Goal: Information Seeking & Learning: Learn about a topic

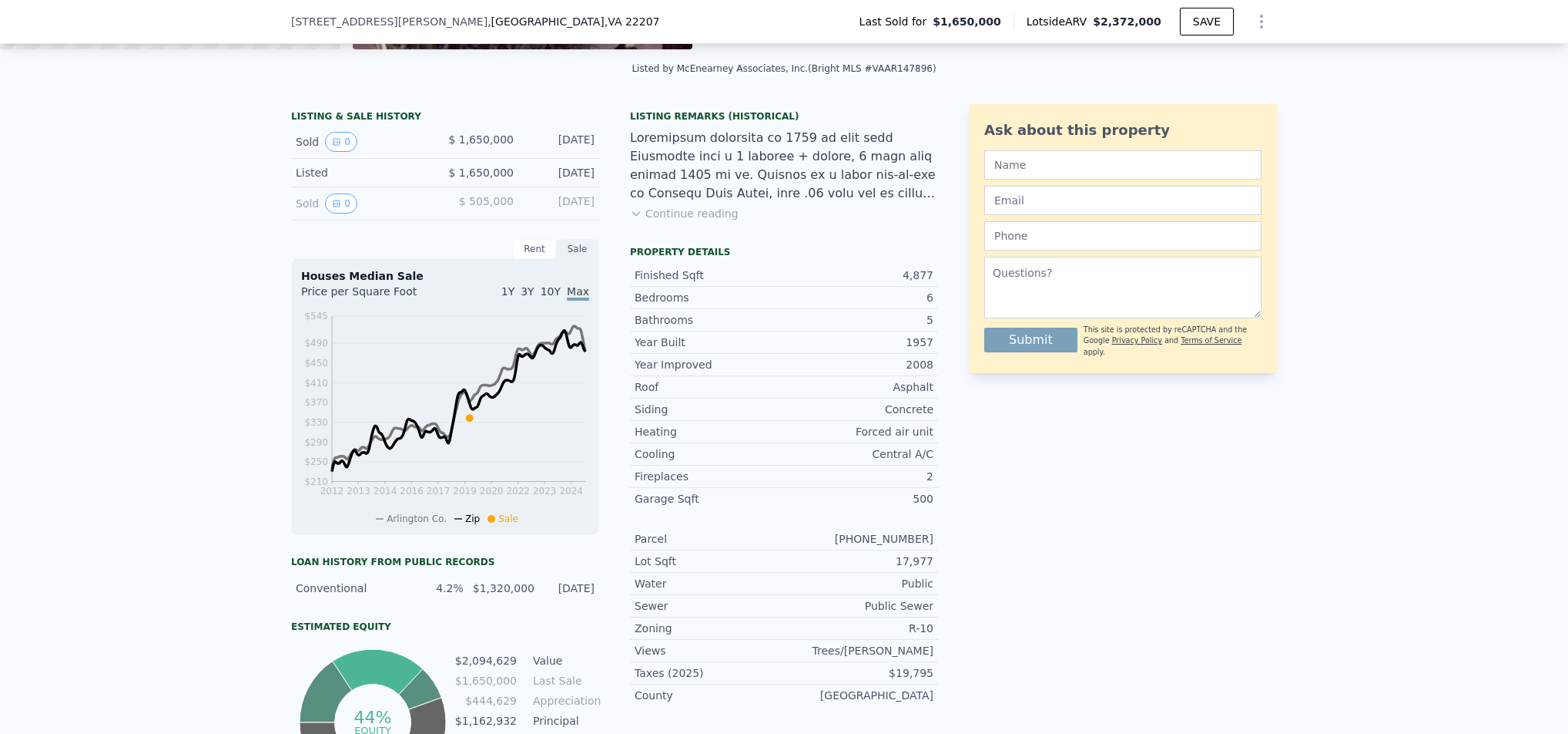
scroll to position [303, 0]
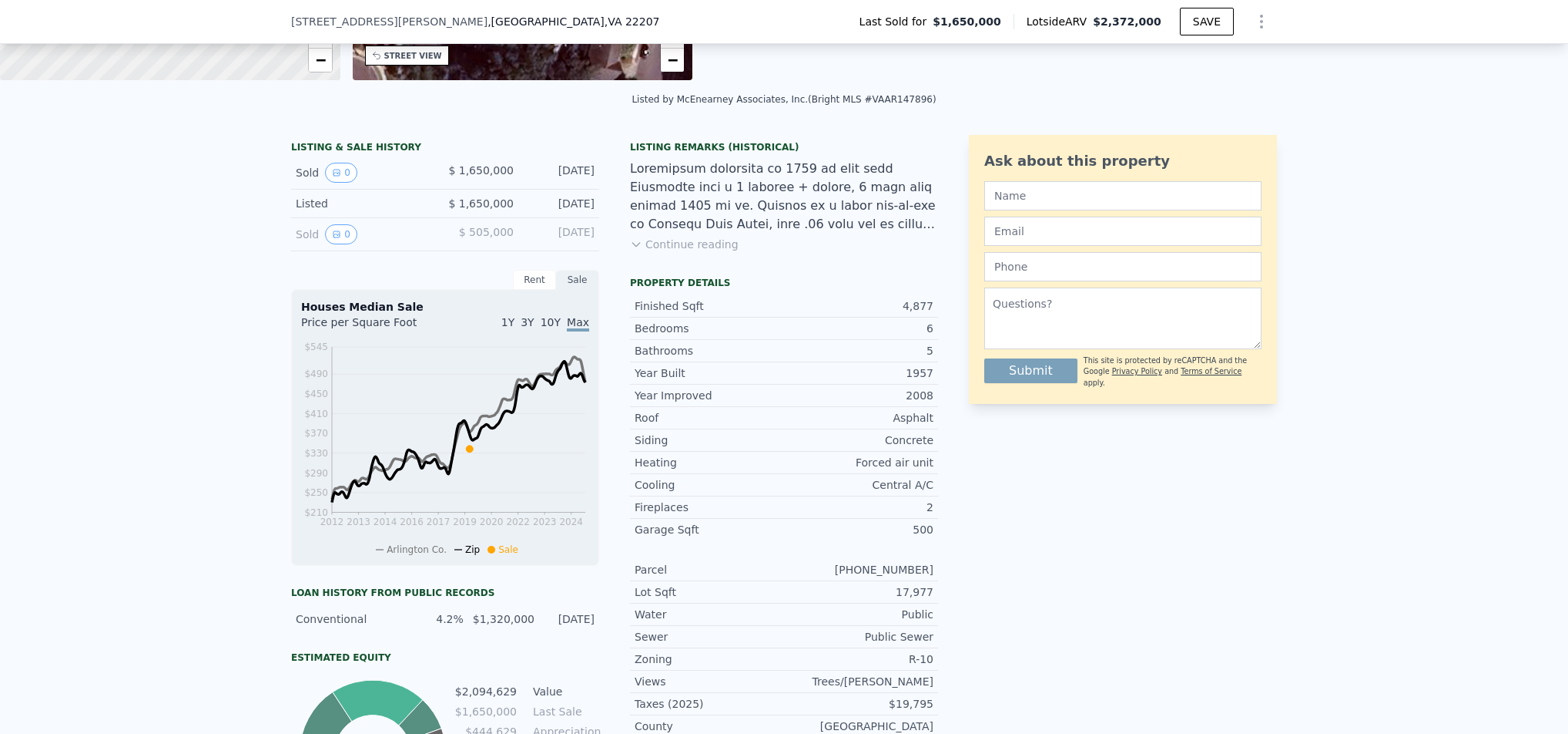
click at [296, 211] on div "Listed" at bounding box center [364, 203] width 137 height 16
click at [325, 182] on button "0" at bounding box center [340, 173] width 32 height 20
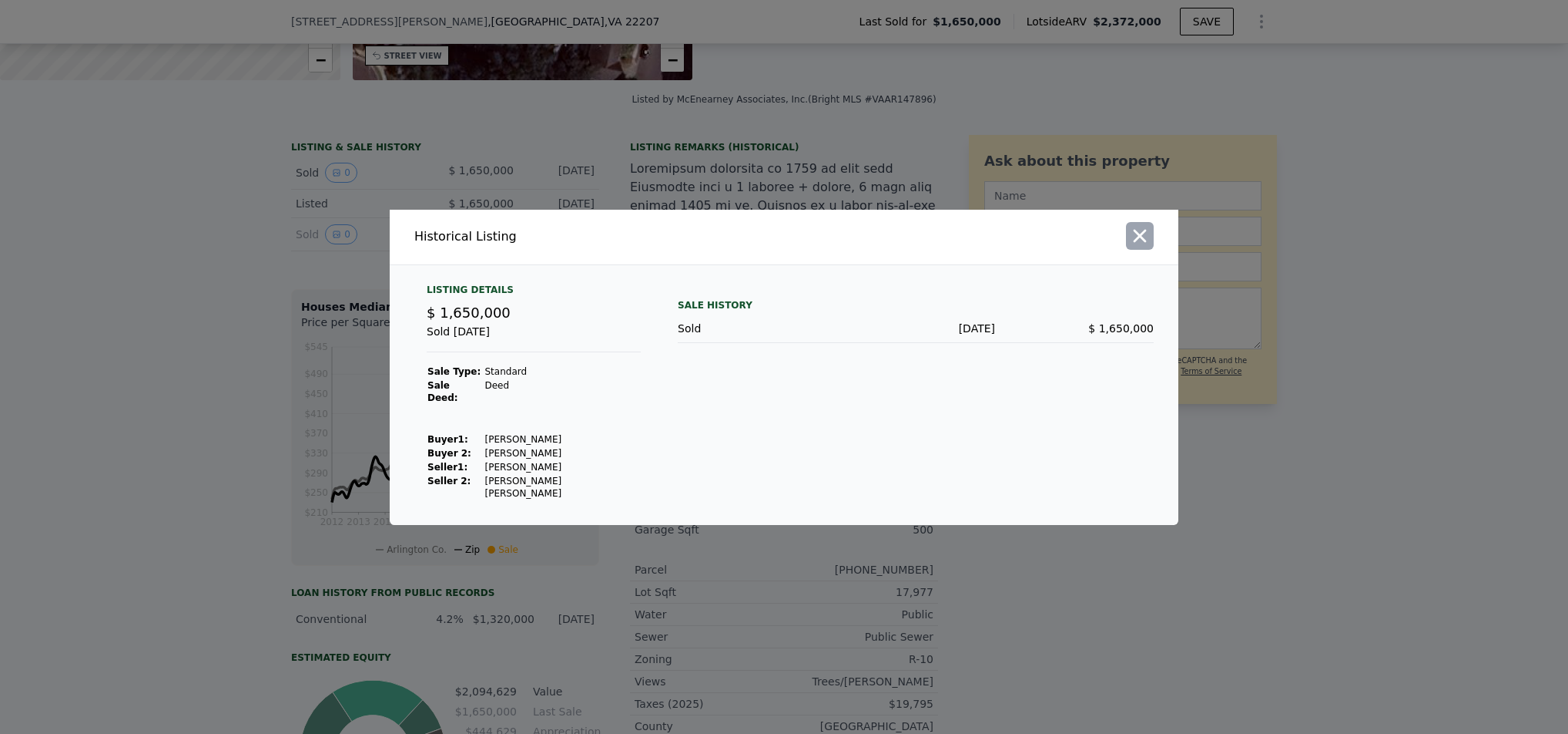
click at [1143, 242] on icon "button" at bounding box center [1140, 236] width 22 height 22
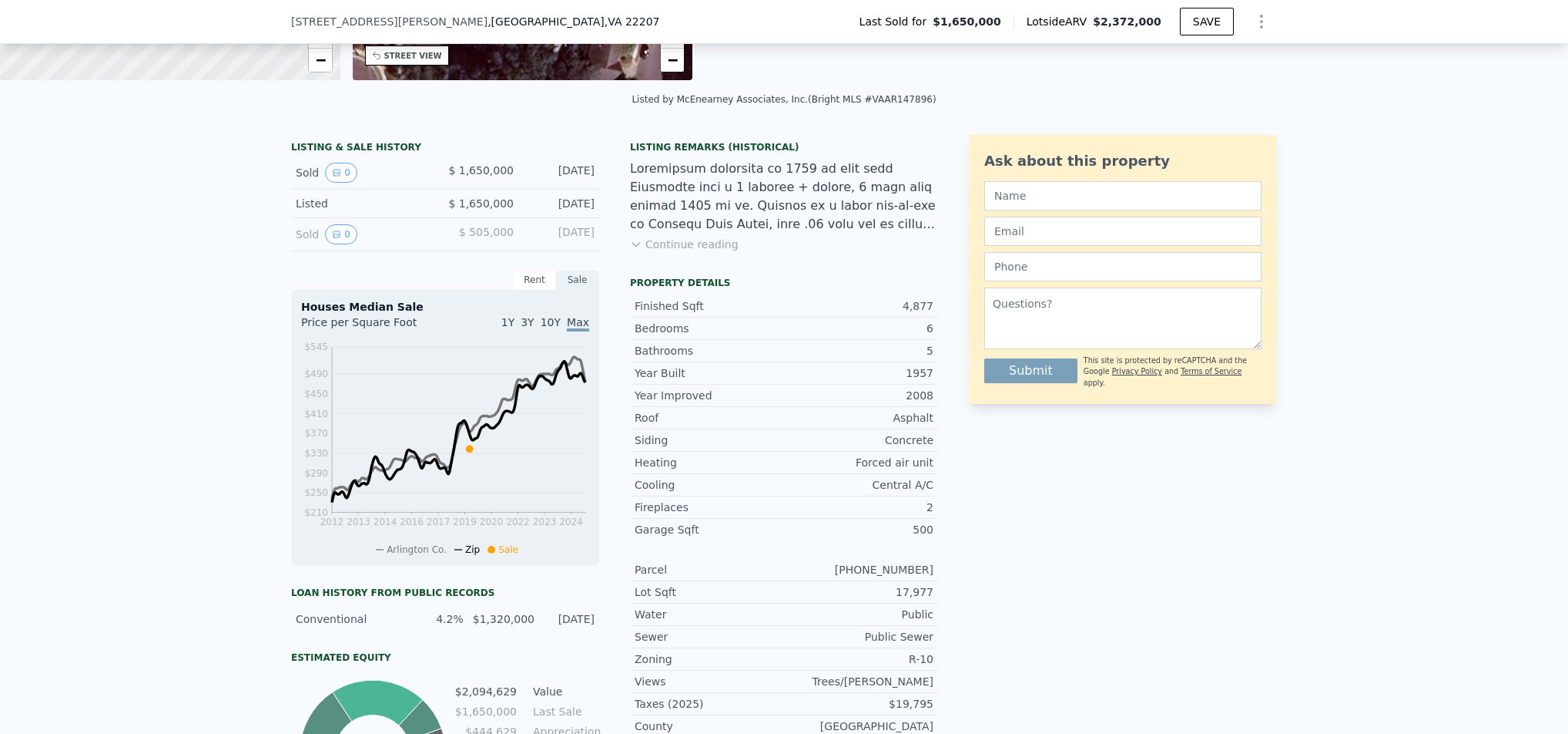
click at [435, 209] on div "Listed $ 1,650,000 [DATE]" at bounding box center [445, 203] width 308 height 28
drag, startPoint x: 435, startPoint y: 209, endPoint x: 532, endPoint y: 222, distance: 97.9
click at [532, 218] on div "Listed $ 1,650,000 [DATE]" at bounding box center [445, 203] width 308 height 28
click at [539, 233] on div "Sold 0 $ 505,000 [DATE]" at bounding box center [445, 234] width 308 height 33
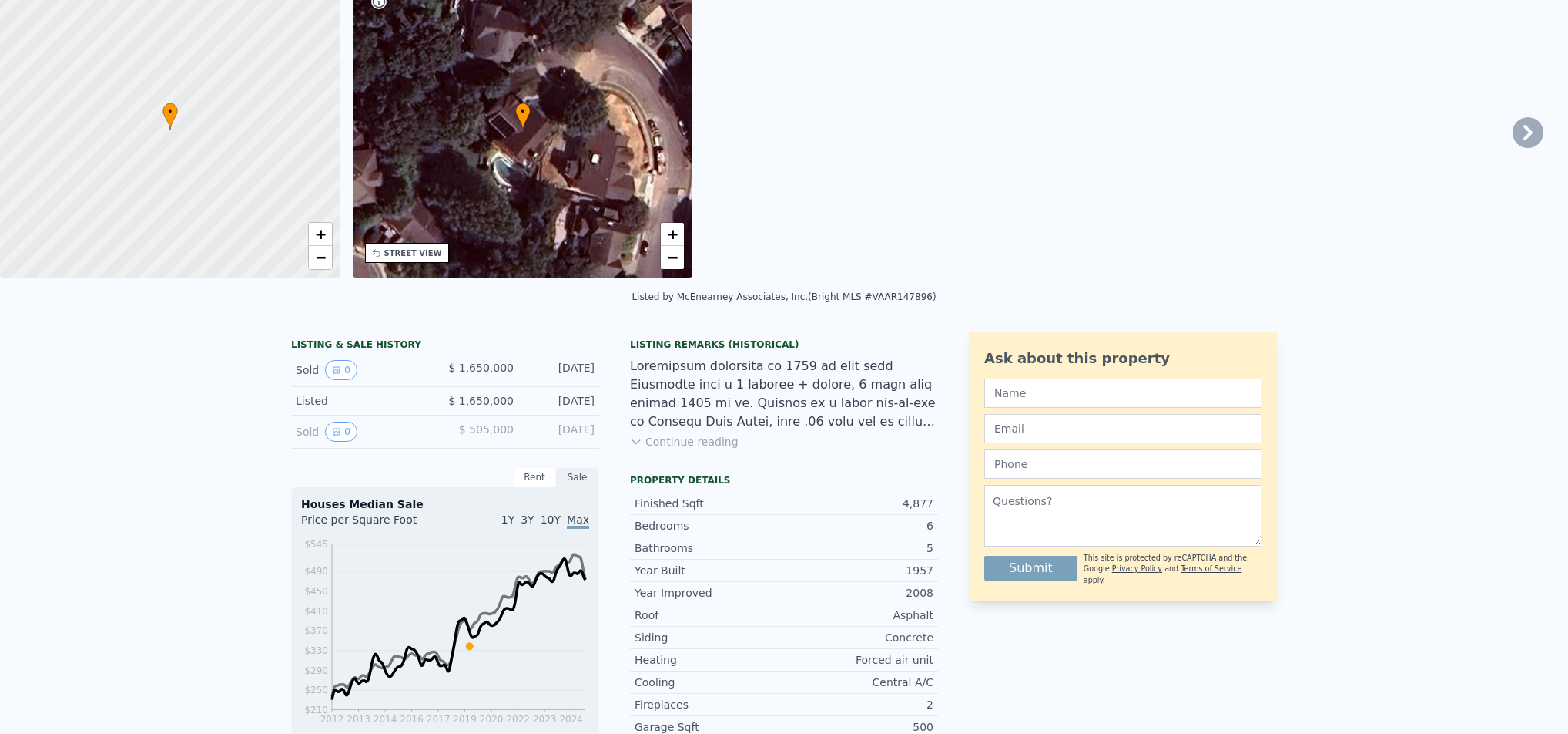
scroll to position [0, 0]
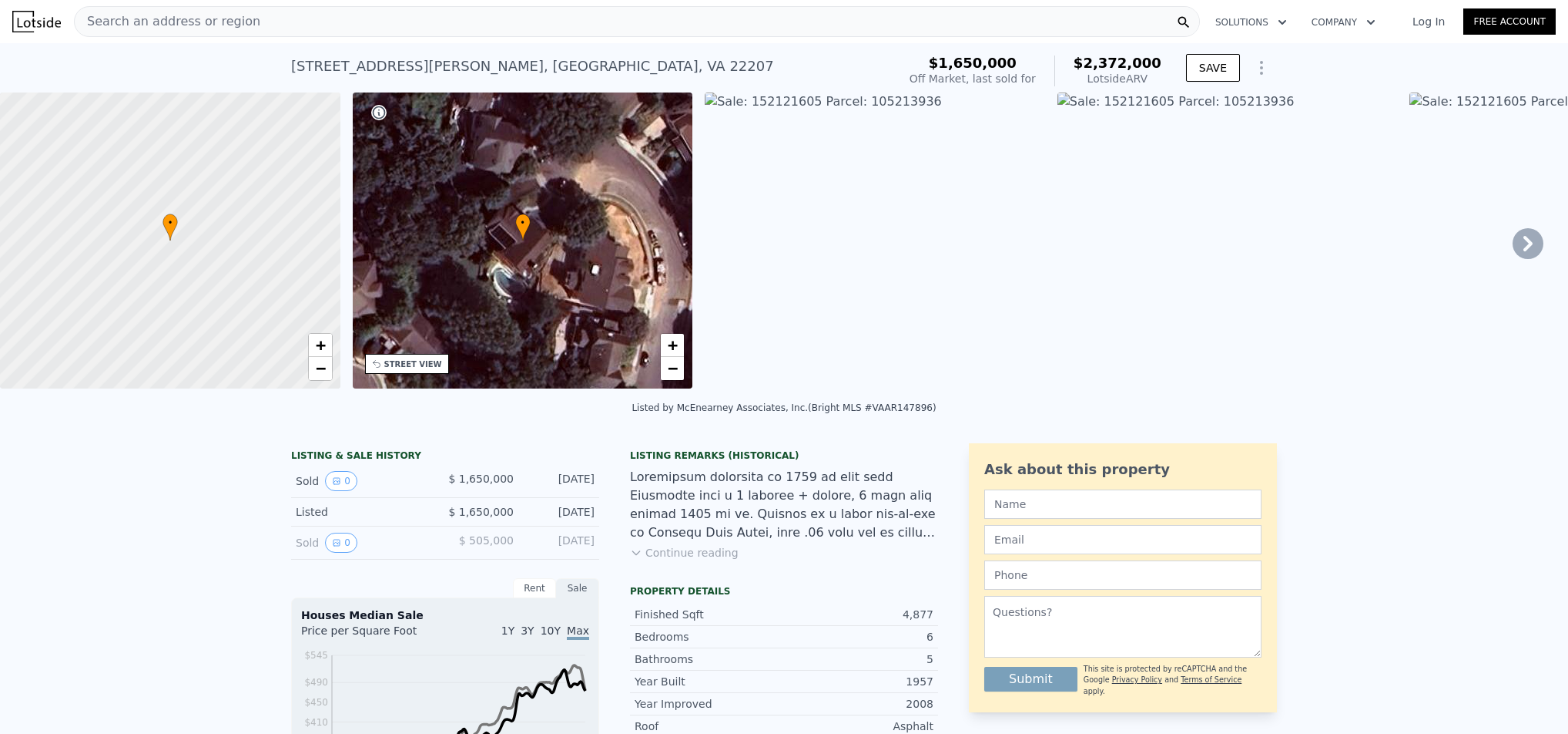
click at [567, 518] on div "[DATE]" at bounding box center [560, 512] width 69 height 16
click at [719, 508] on div at bounding box center [784, 504] width 308 height 74
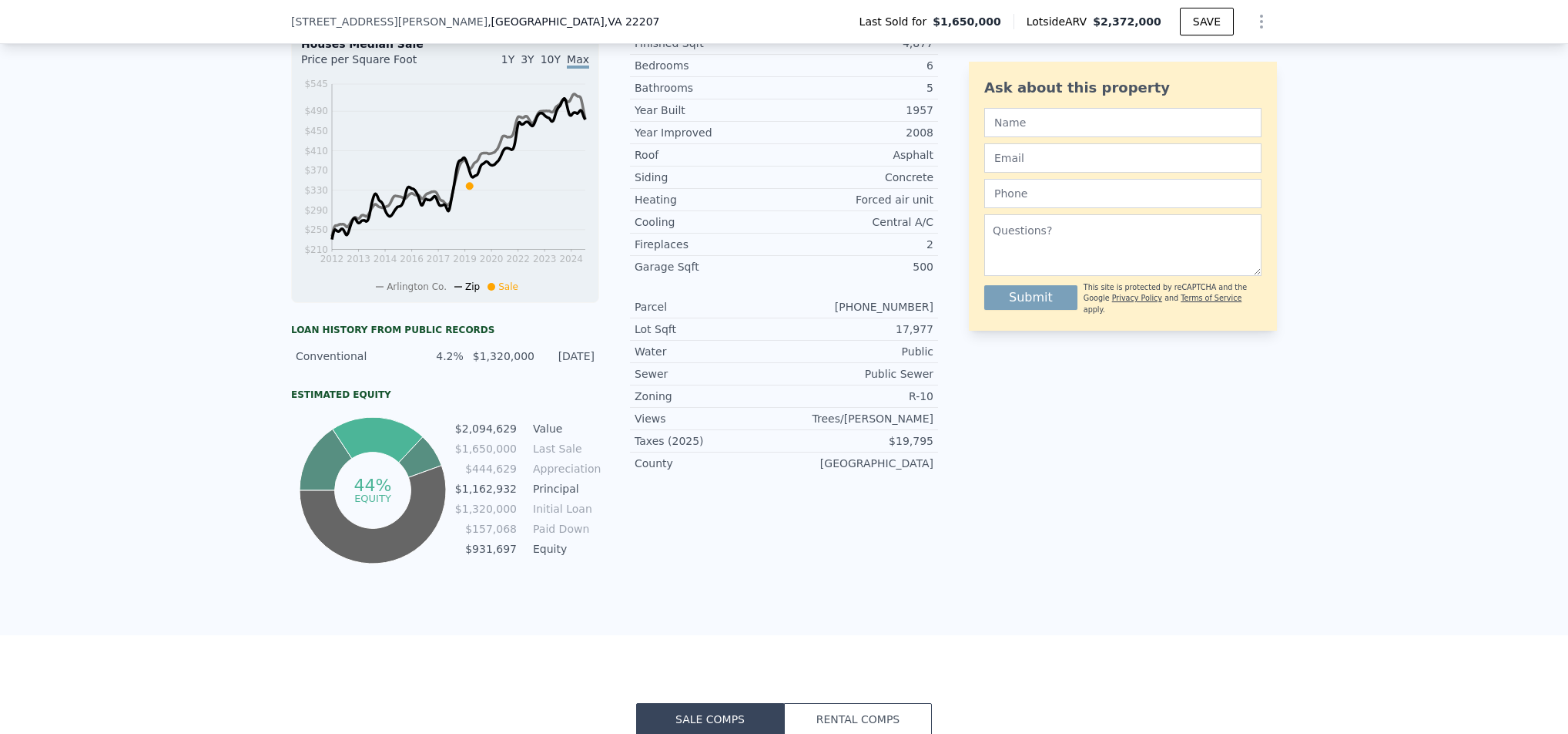
scroll to position [117, 0]
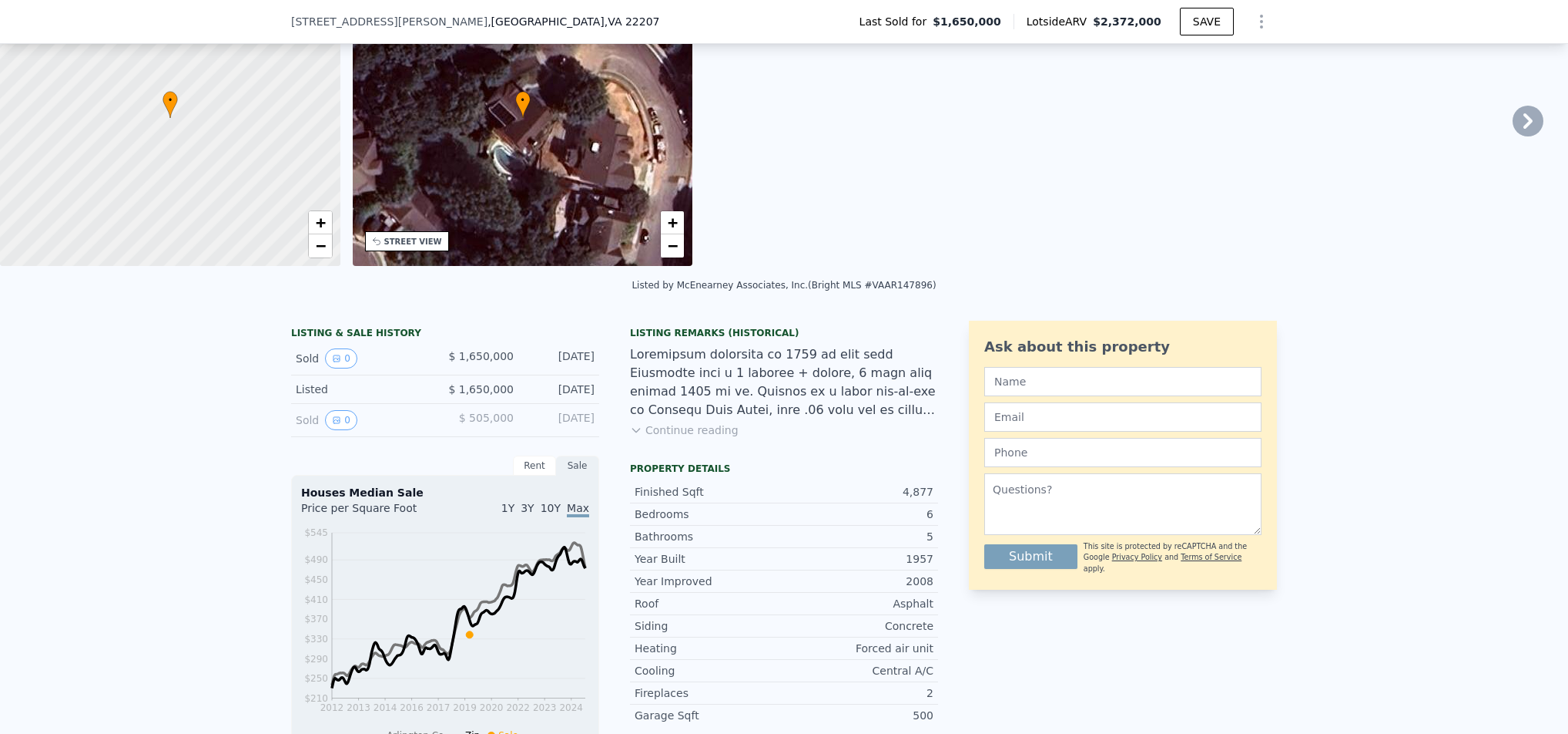
click at [323, 340] on div "LISTING & SALE HISTORY" at bounding box center [445, 334] width 308 height 16
click at [336, 342] on div "LISTING & SALE HISTORY" at bounding box center [445, 334] width 308 height 16
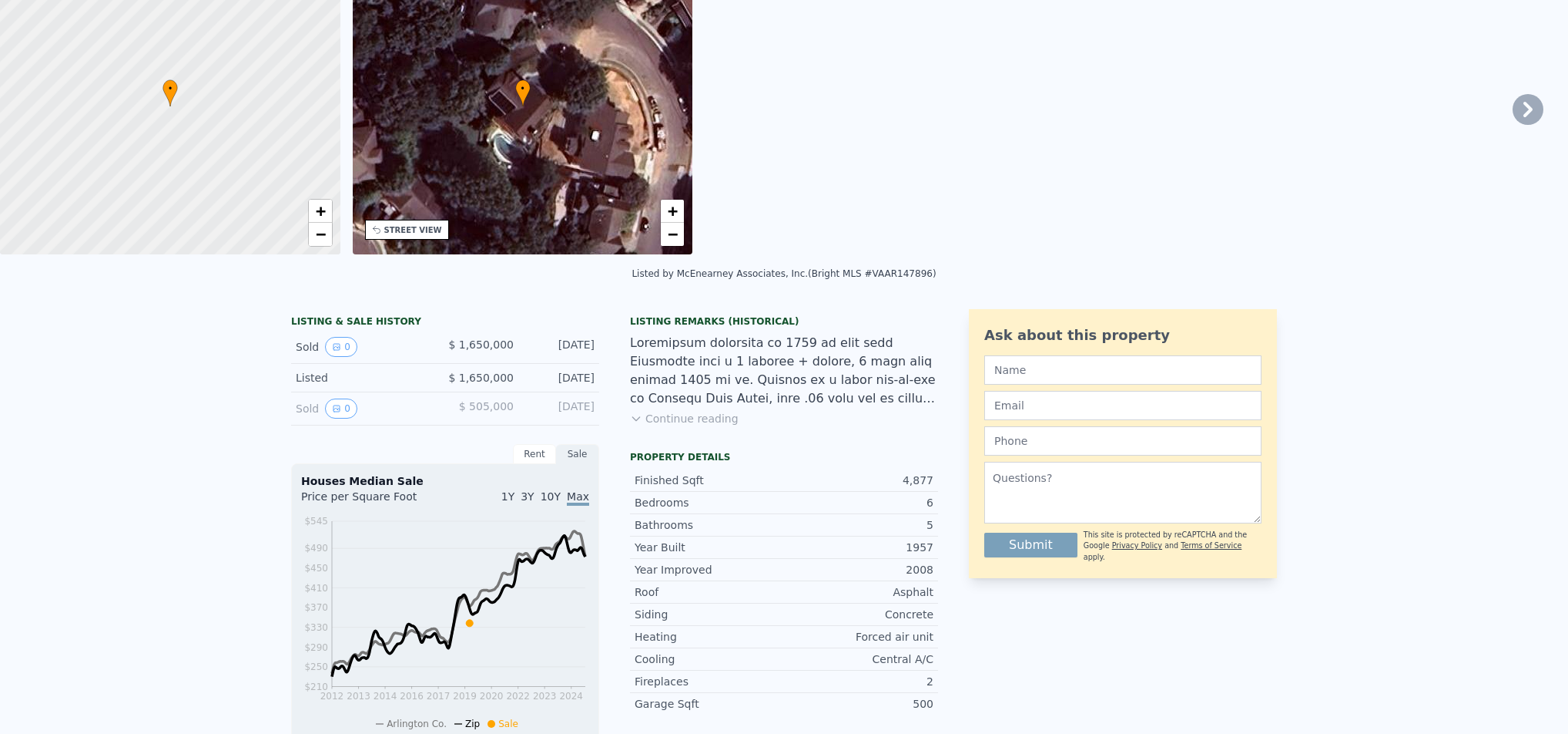
scroll to position [5, 0]
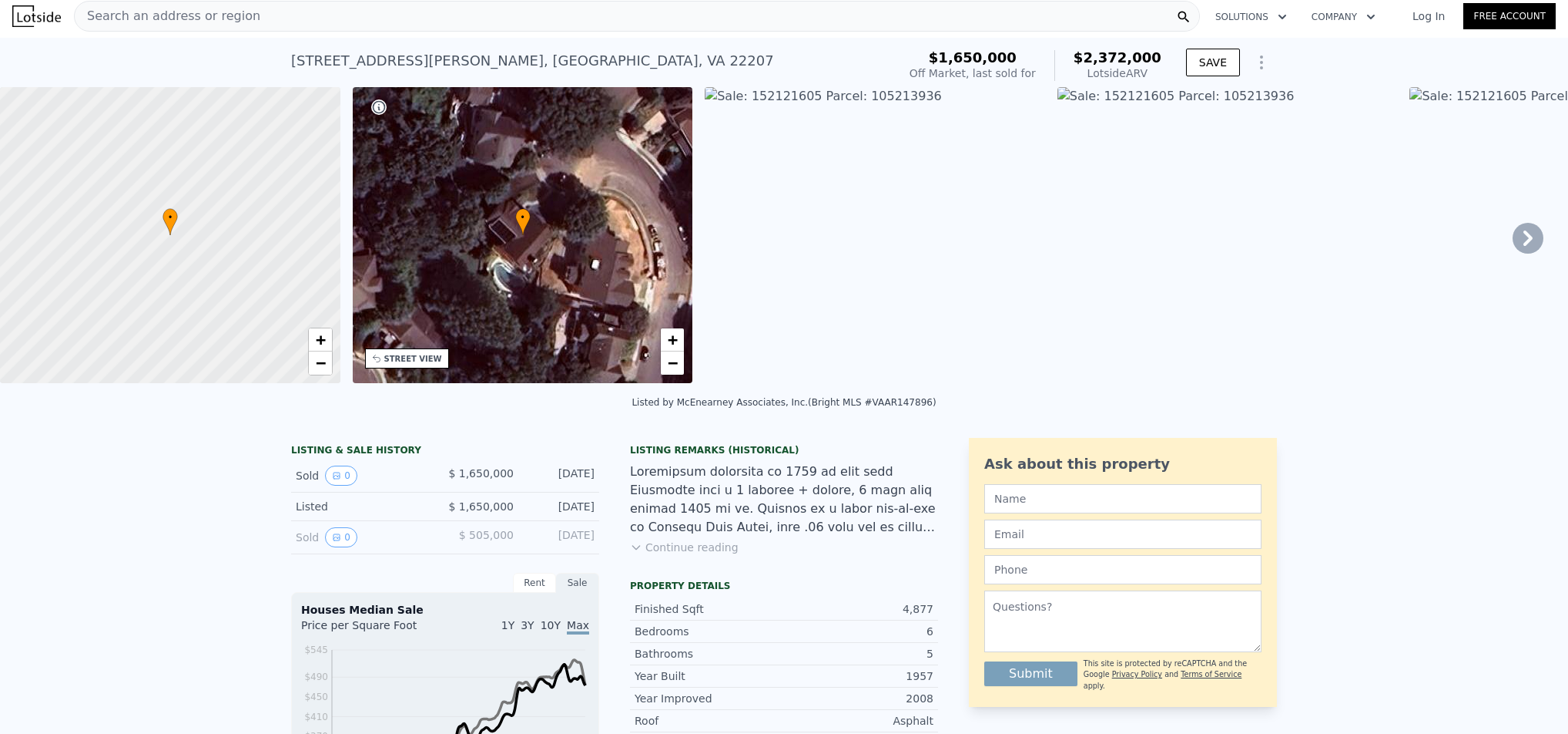
click at [592, 223] on div "• + −" at bounding box center [523, 234] width 340 height 296
click at [675, 341] on span "+" at bounding box center [672, 339] width 10 height 19
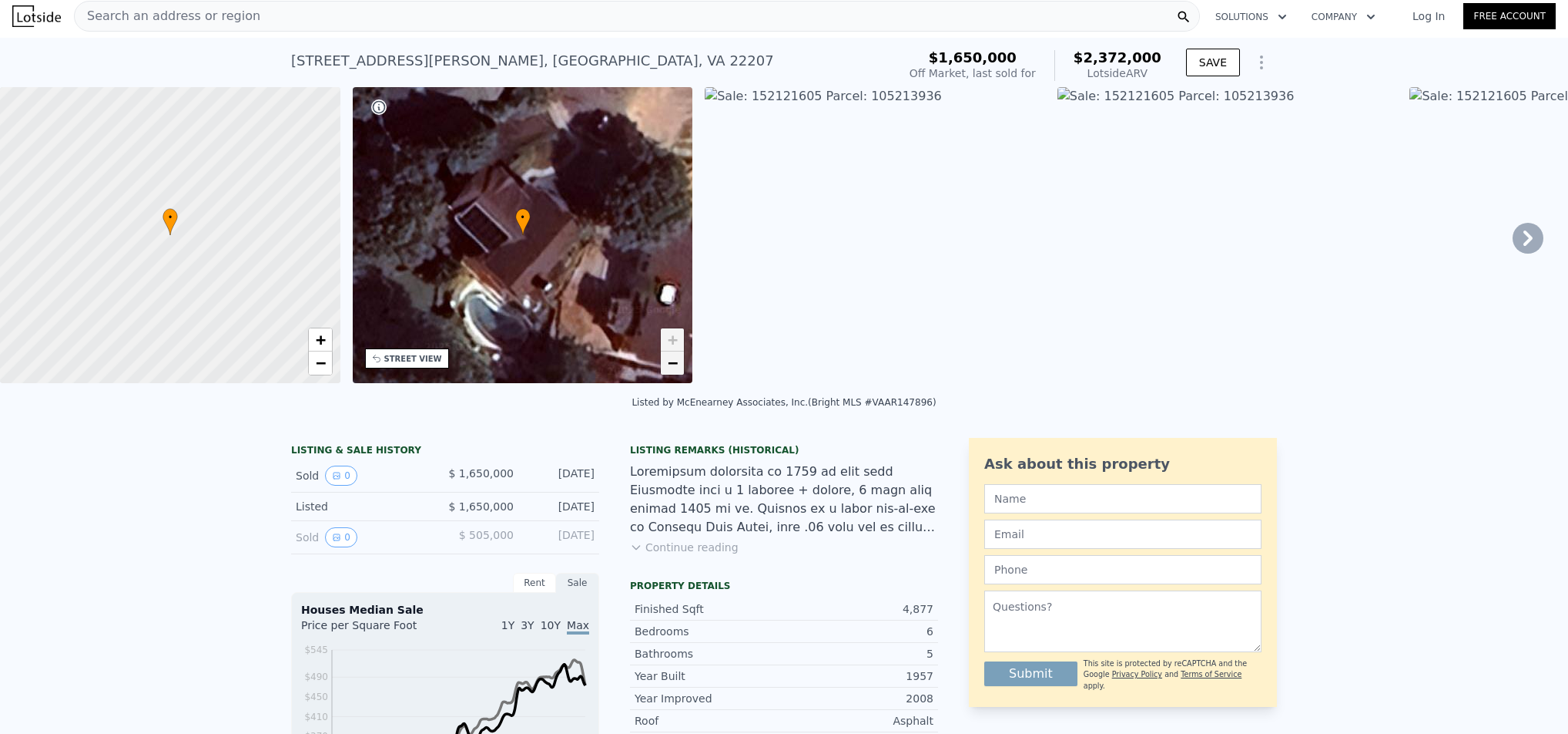
click at [681, 370] on link "−" at bounding box center [671, 362] width 23 height 23
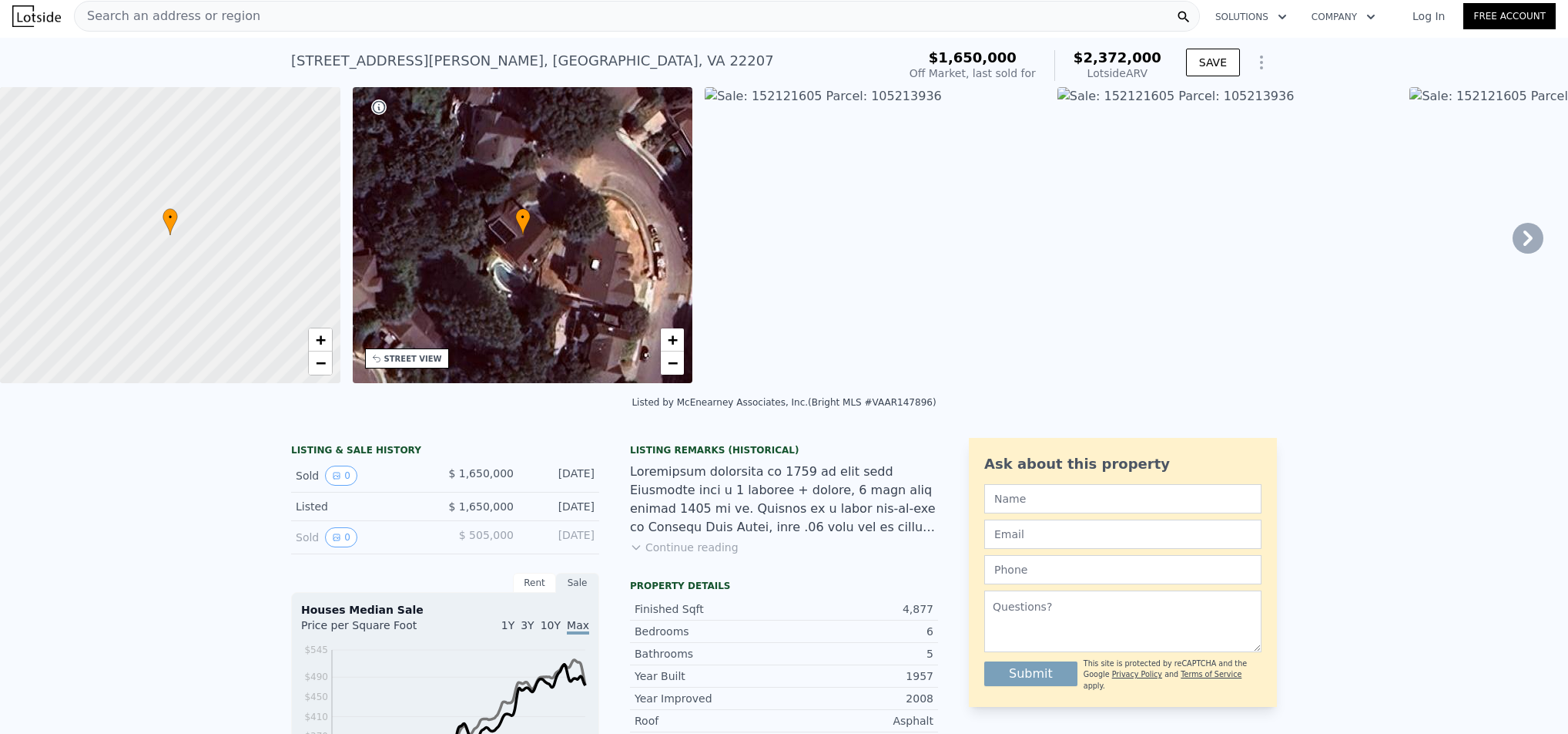
scroll to position [0, 0]
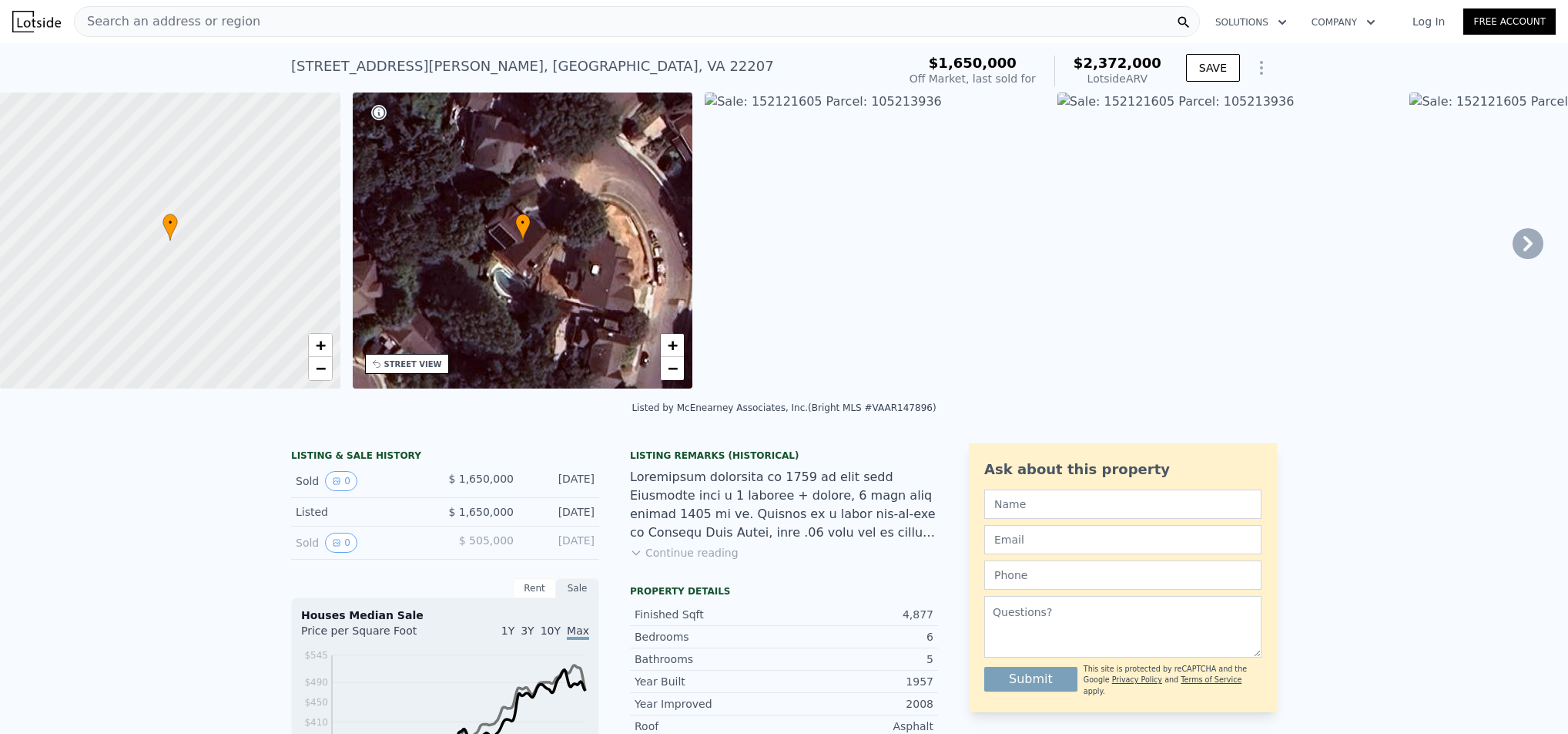
click at [302, 519] on div "Listed" at bounding box center [364, 512] width 137 height 16
drag, startPoint x: 304, startPoint y: 524, endPoint x: 308, endPoint y: 553, distance: 29.3
click at [308, 553] on div "Sold 0" at bounding box center [364, 543] width 137 height 20
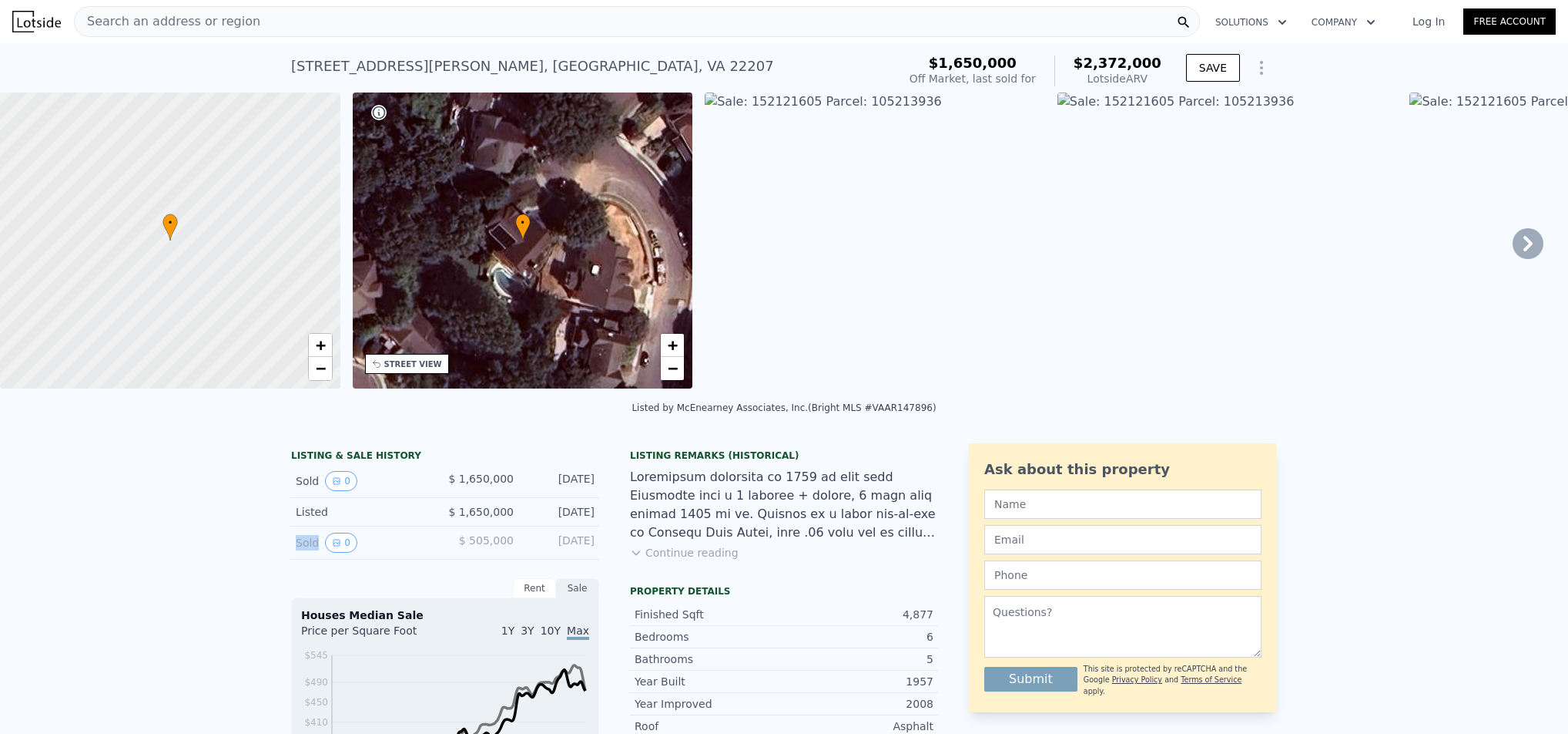
click at [308, 553] on div "Sold 0" at bounding box center [364, 543] width 137 height 20
drag, startPoint x: 308, startPoint y: 553, endPoint x: 390, endPoint y: 413, distance: 162.2
click at [390, 413] on div "Listed by McEnearney Associates, Inc. (Bright MLS #VAAR147896)" at bounding box center [784, 412] width 1568 height 37
click at [565, 519] on div "[DATE]" at bounding box center [560, 512] width 69 height 16
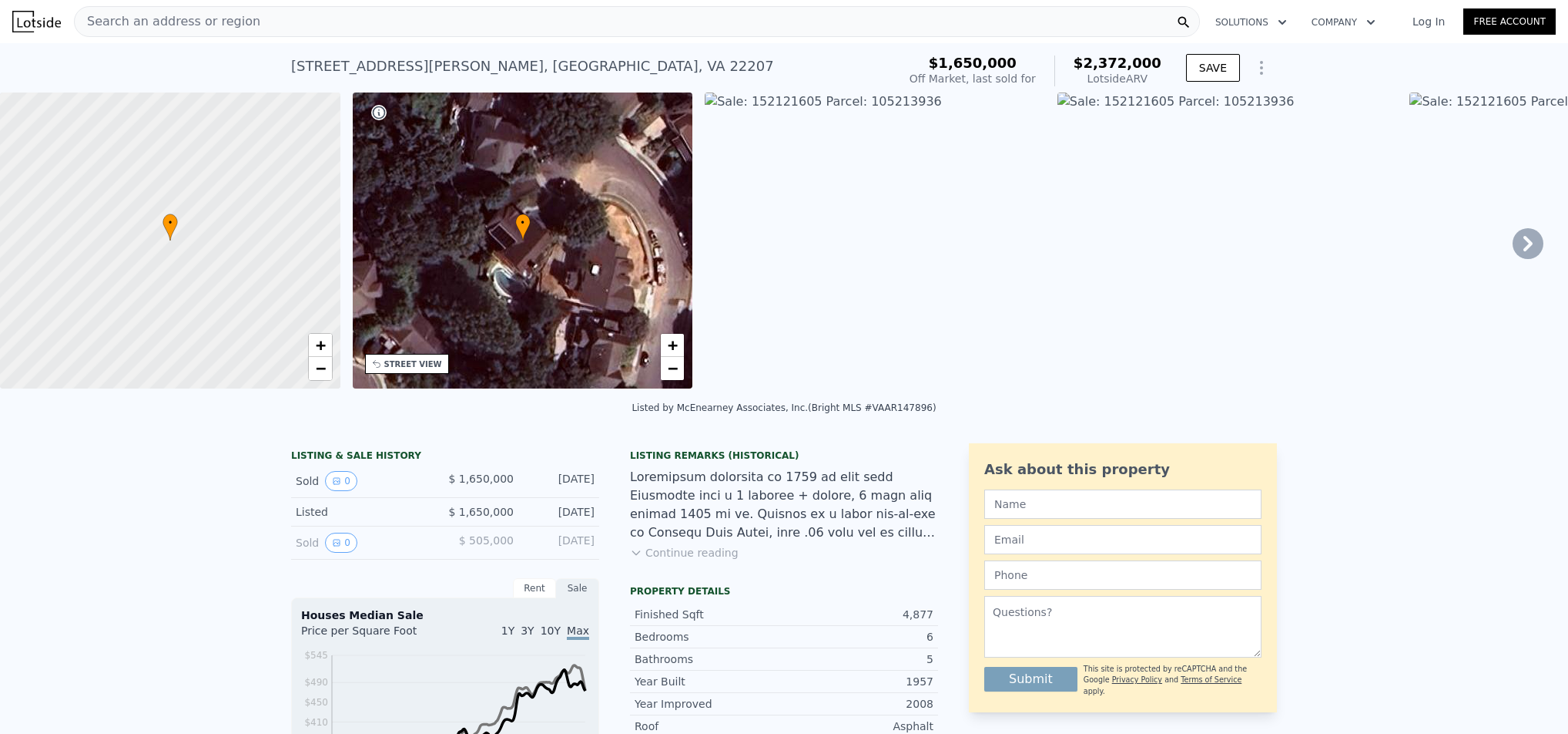
click at [310, 519] on div "Listed" at bounding box center [364, 512] width 137 height 16
click at [742, 483] on div at bounding box center [784, 504] width 308 height 74
click at [796, 99] on img at bounding box center [875, 240] width 340 height 296
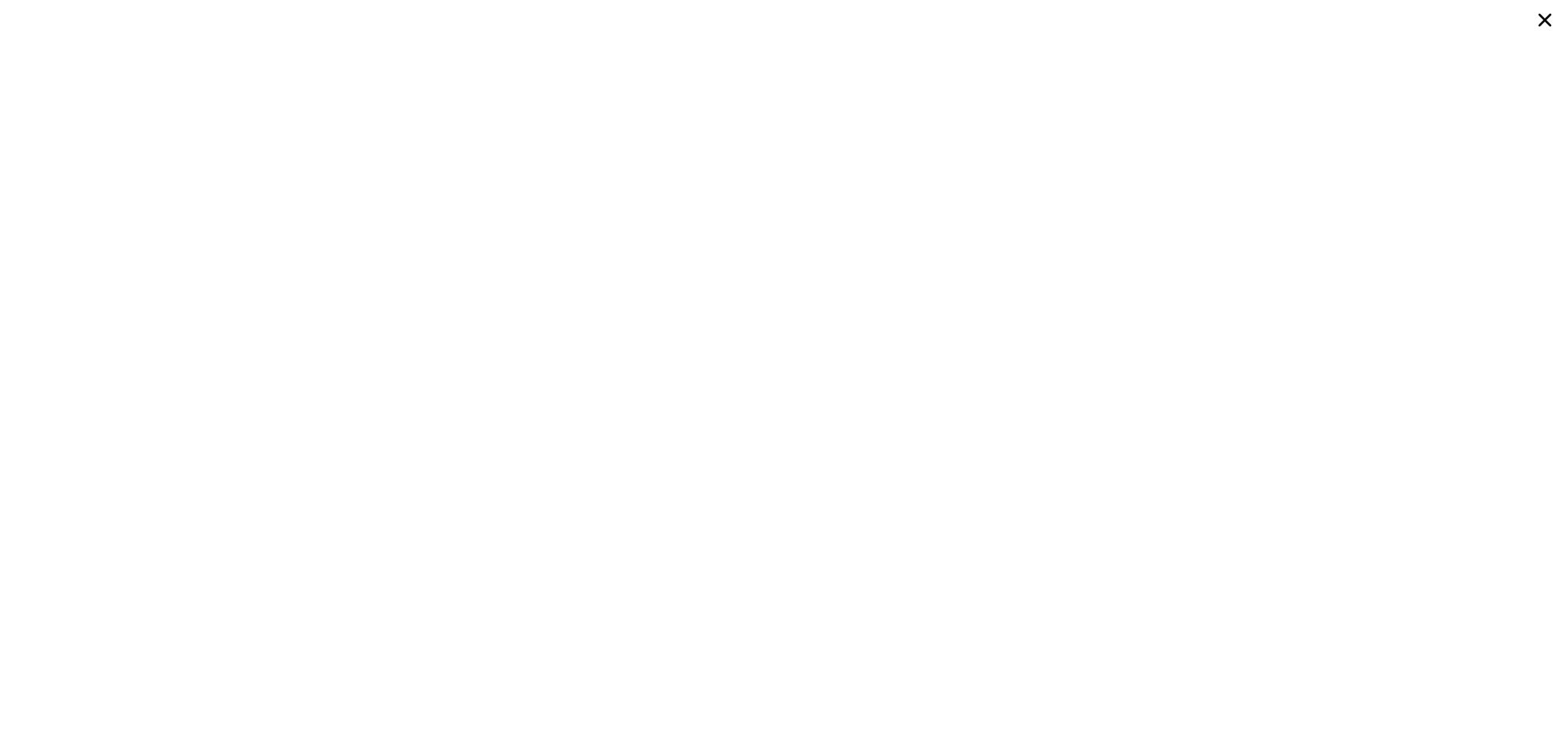
click at [937, 236] on div at bounding box center [784, 367] width 1568 height 734
